Goal: Complete application form

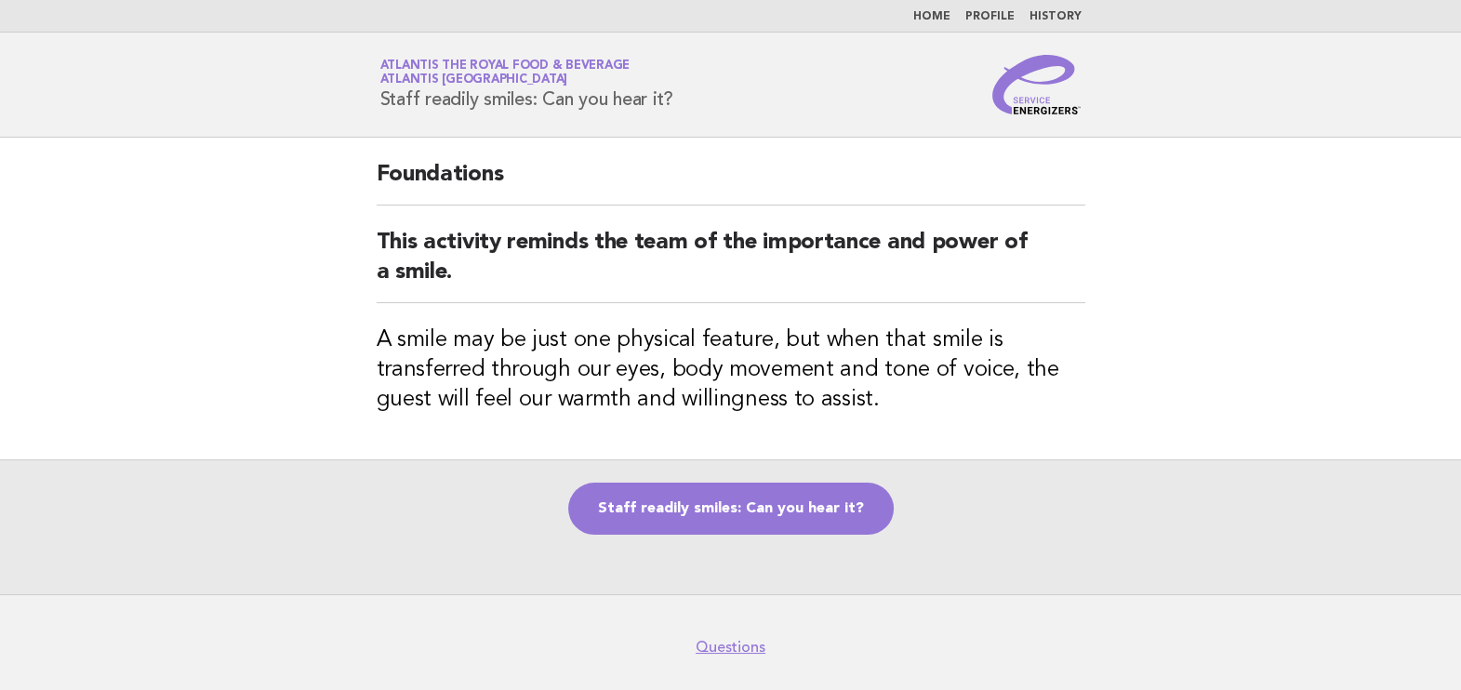
drag, startPoint x: 656, startPoint y: 513, endPoint x: 679, endPoint y: 433, distance: 84.2
click at [657, 513] on link "Staff readily smiles: Can you hear it?" at bounding box center [731, 509] width 326 height 52
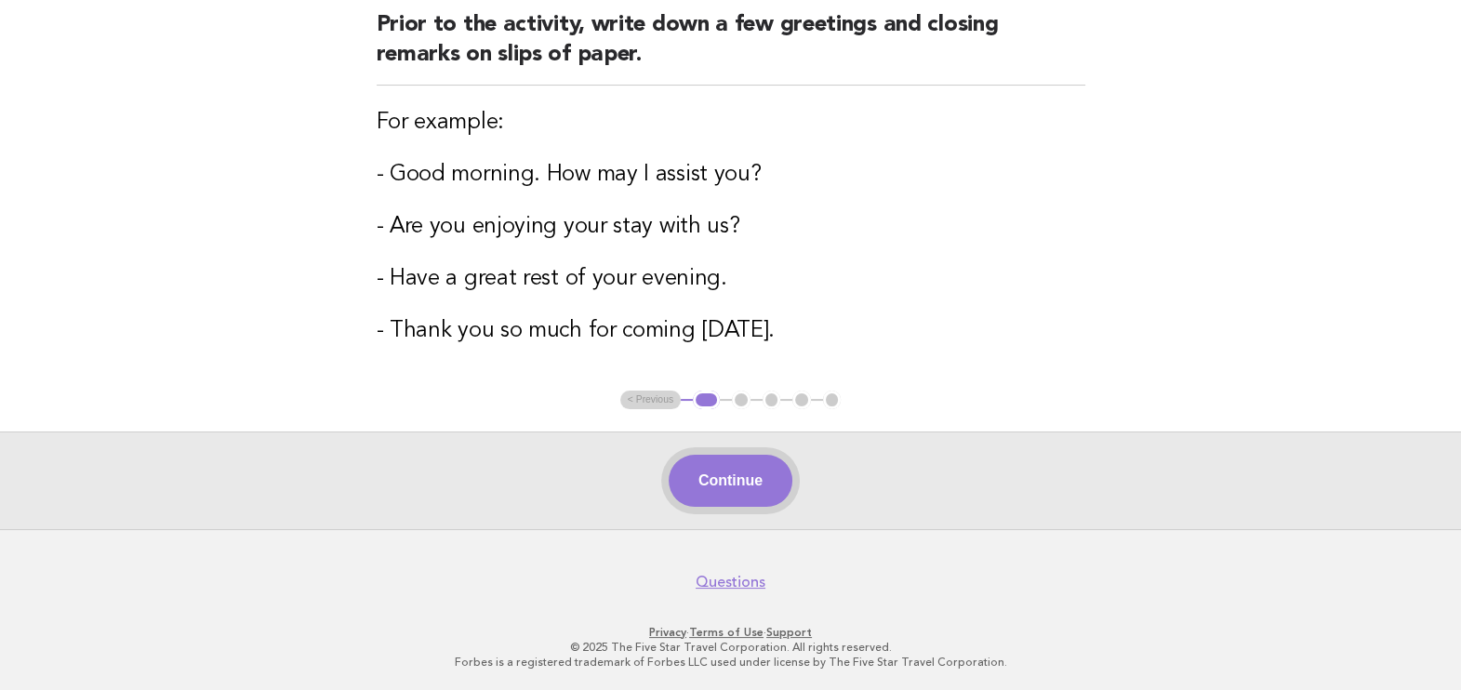
click at [725, 474] on button "Continue" at bounding box center [731, 481] width 124 height 52
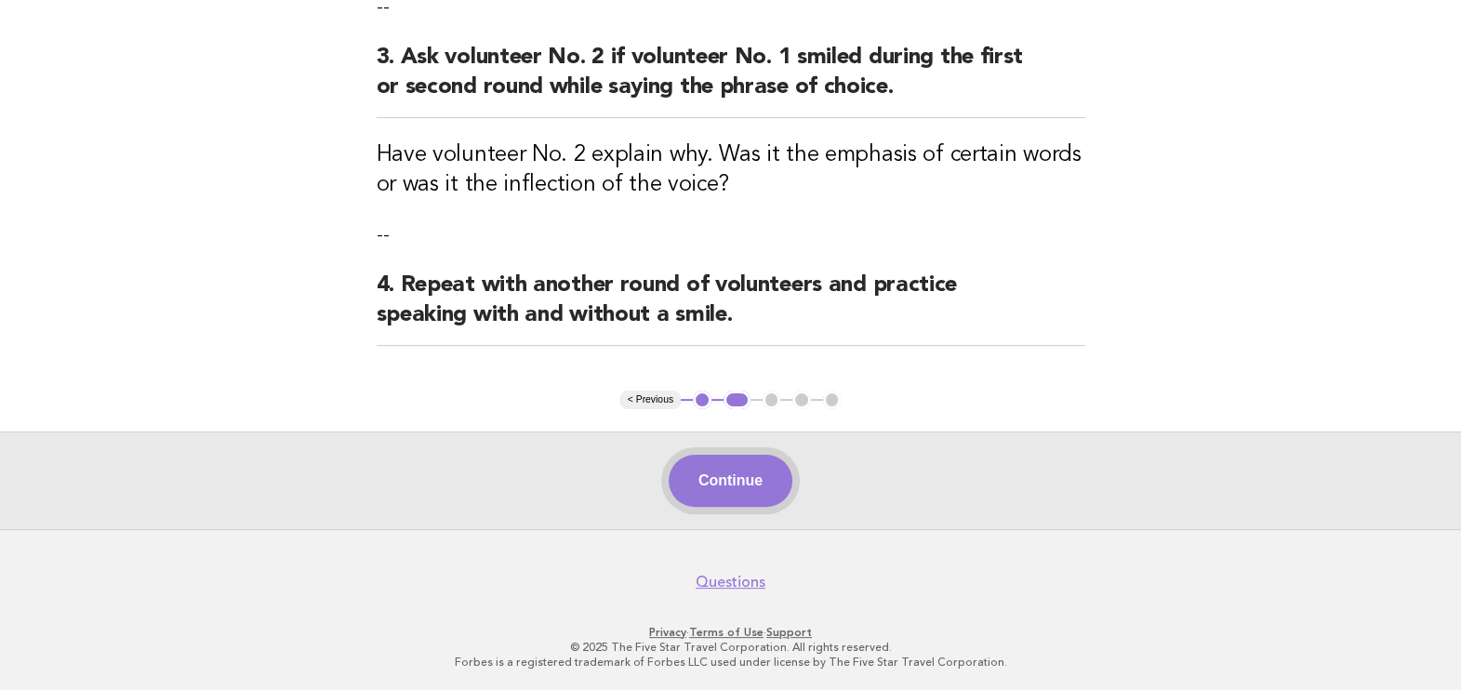
click at [716, 479] on button "Continue" at bounding box center [731, 481] width 124 height 52
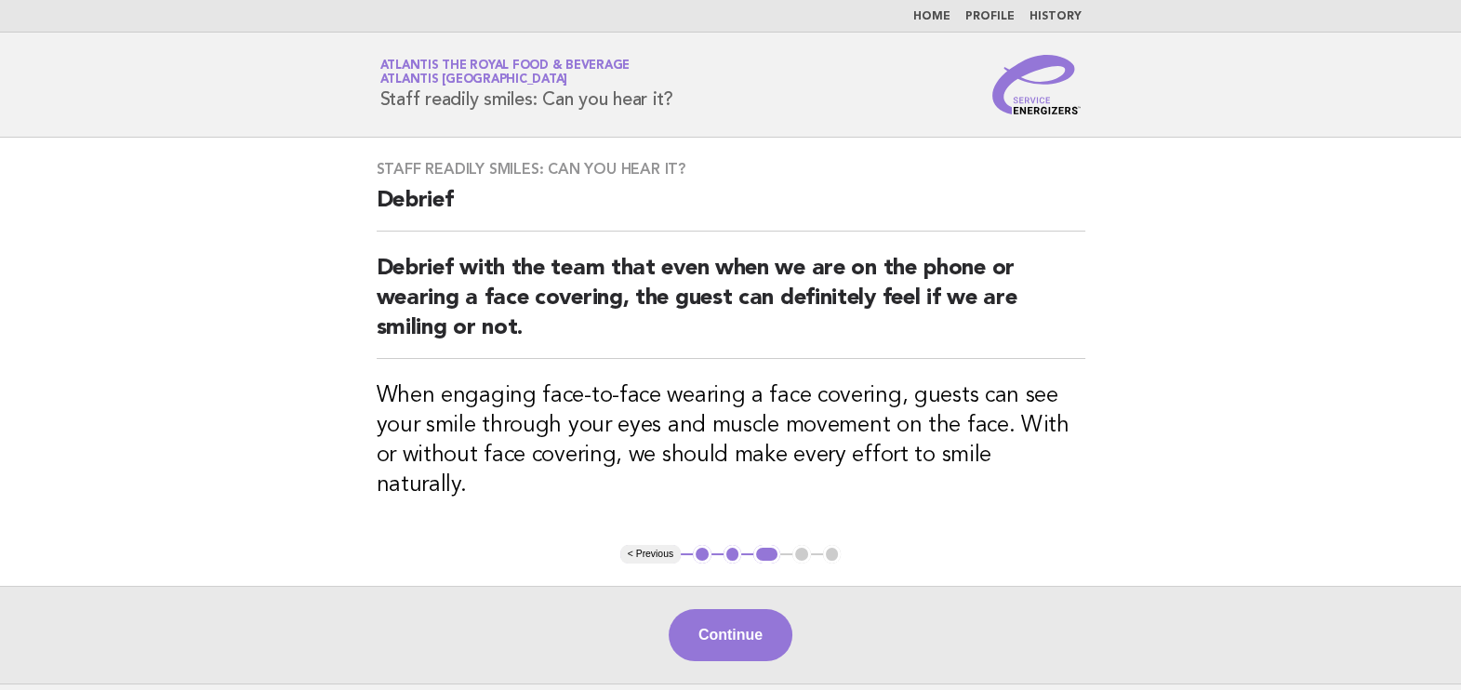
drag, startPoint x: 837, startPoint y: 91, endPoint x: 837, endPoint y: 63, distance: 27.9
drag, startPoint x: 837, startPoint y: 63, endPoint x: 688, endPoint y: 604, distance: 560.5
click at [688, 609] on button "Continue" at bounding box center [731, 635] width 124 height 52
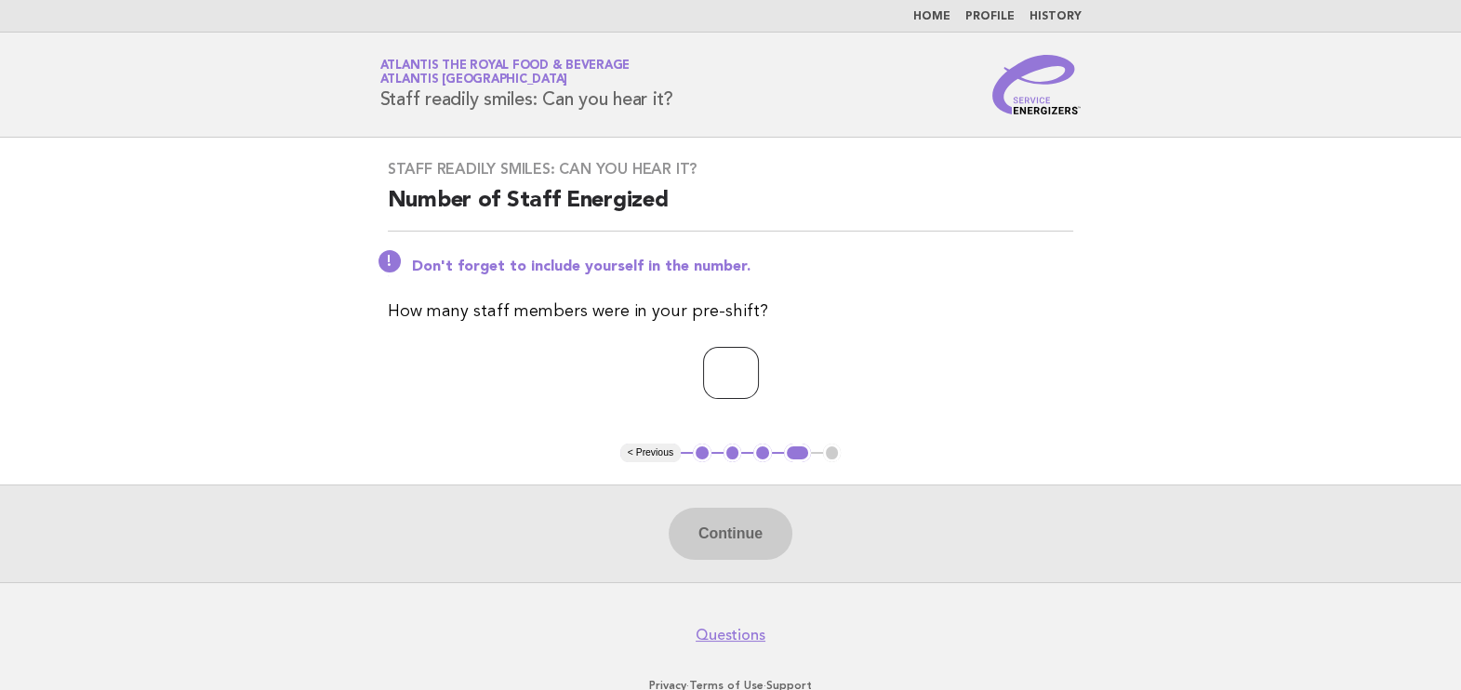
click at [728, 366] on input "number" at bounding box center [731, 373] width 56 height 52
type input "*"
click at [724, 515] on button "Continue" at bounding box center [731, 534] width 124 height 52
